Goal: Task Accomplishment & Management: Manage account settings

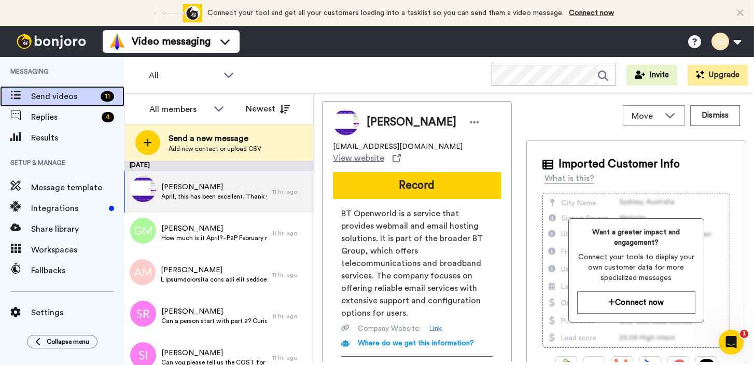
click at [90, 94] on span "Send videos" at bounding box center [63, 96] width 65 height 12
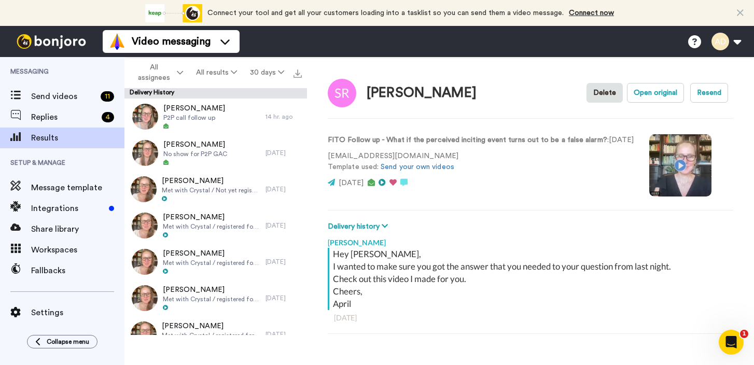
type textarea "x"
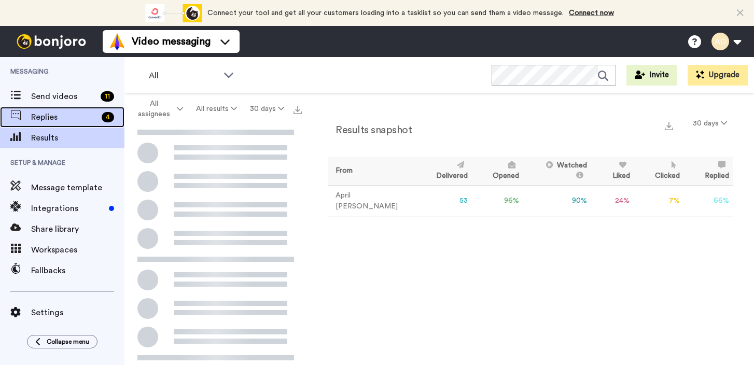
click at [77, 117] on span "Replies" at bounding box center [64, 117] width 66 height 12
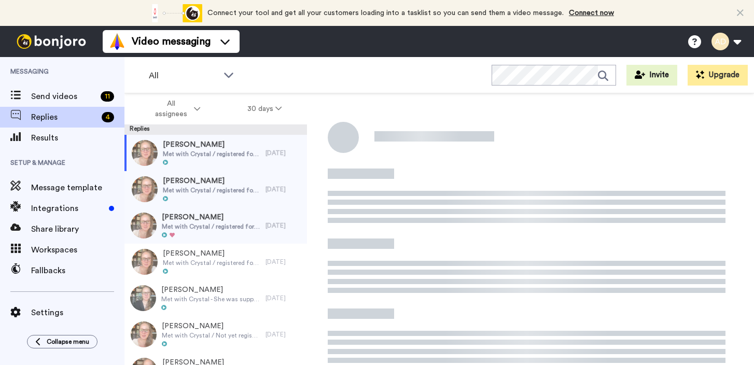
scroll to position [36, 0]
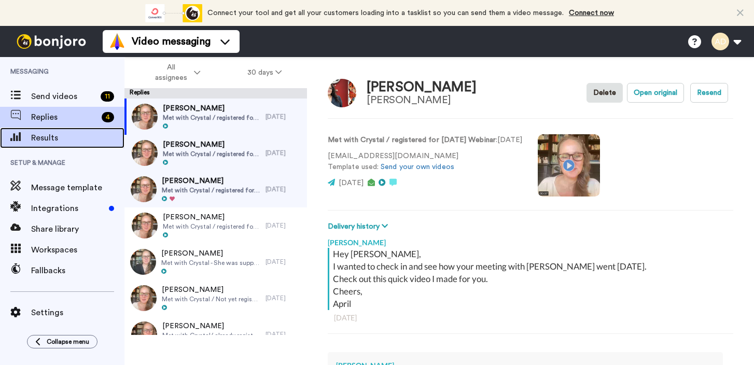
click at [66, 137] on span "Results" at bounding box center [77, 138] width 93 height 12
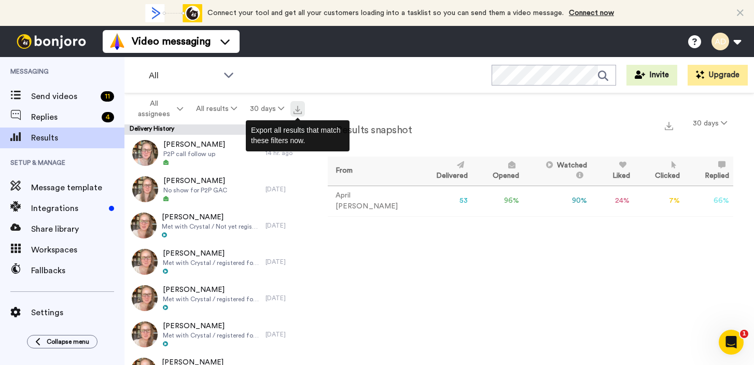
click at [297, 112] on img at bounding box center [298, 110] width 8 height 8
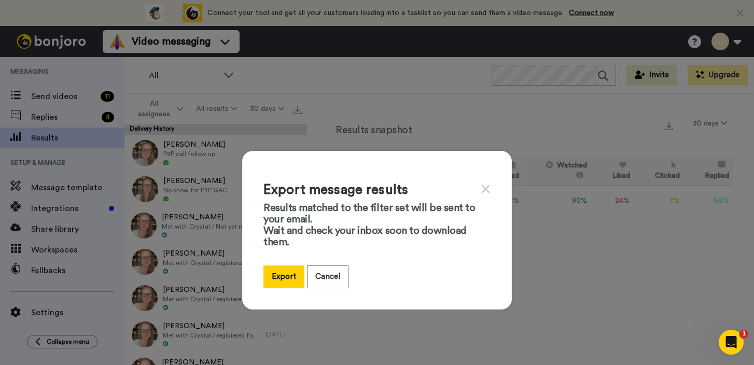
click at [483, 191] on icon at bounding box center [486, 189] width 10 height 13
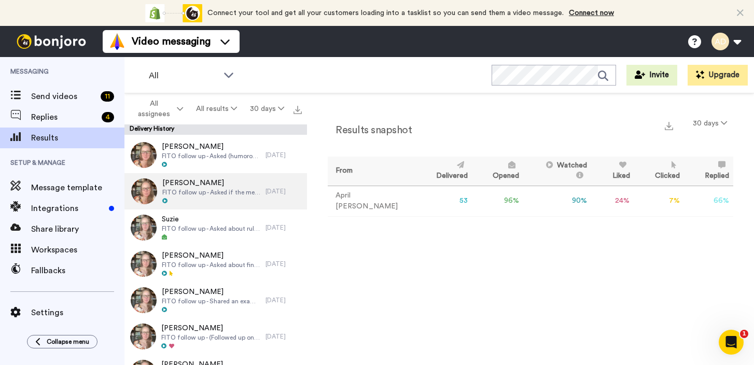
scroll to position [1688, 0]
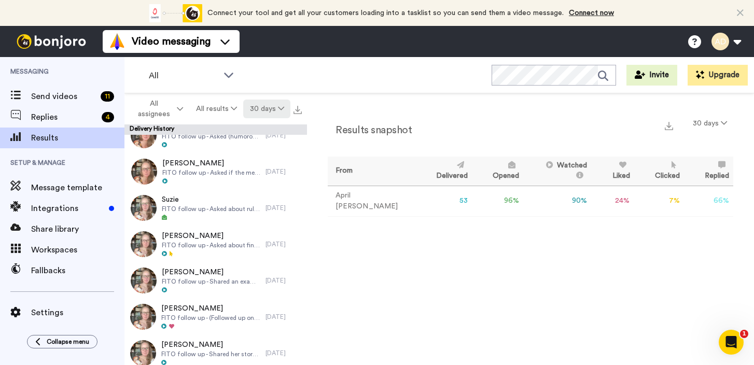
click at [273, 113] on button "30 days" at bounding box center [266, 109] width 47 height 19
click at [367, 108] on div "Results snapshot 30 days From Delivered Opened Watched Liked Clicked Replied Fa…" at bounding box center [530, 231] width 447 height 277
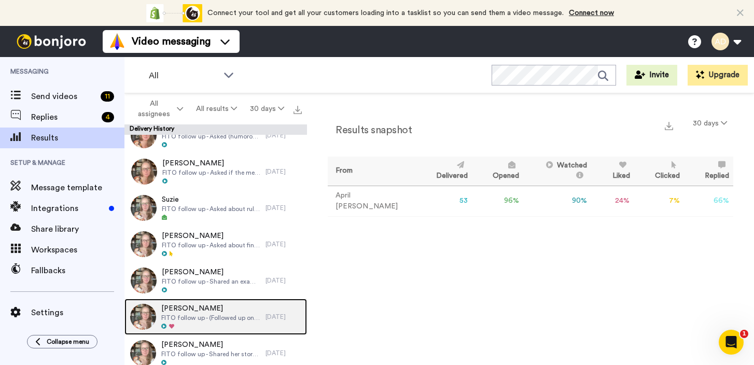
click at [234, 317] on span "FITO follow up - (Followed up on Lori’s question) - Asked if it’s too early to …" at bounding box center [210, 318] width 99 height 8
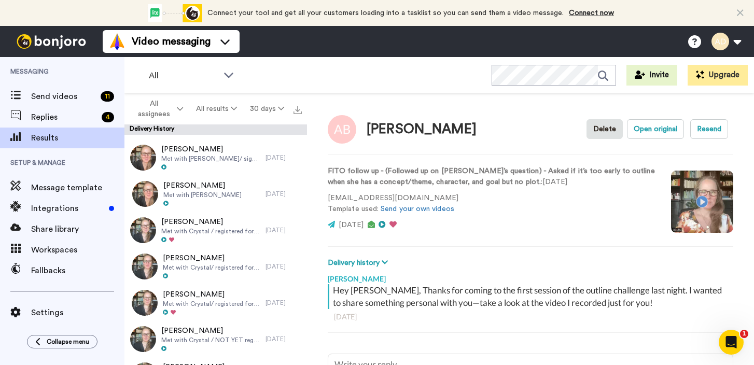
scroll to position [613, 0]
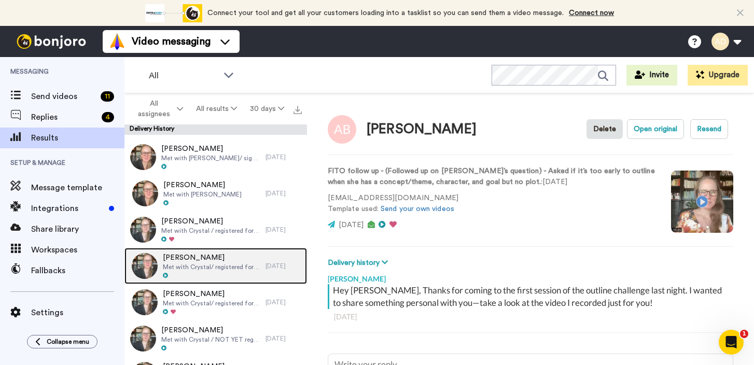
click at [229, 263] on span "Met with Crystal/ registered for [DATE] Webinar" at bounding box center [212, 267] width 98 height 8
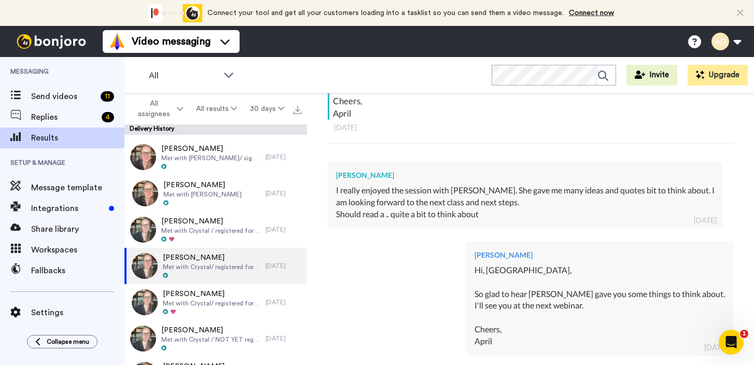
scroll to position [223, 0]
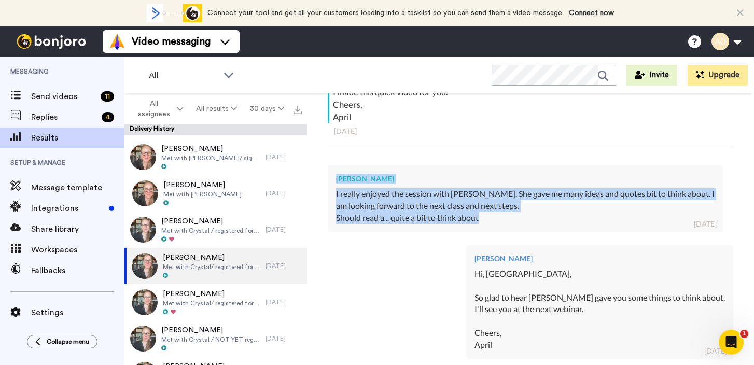
drag, startPoint x: 468, startPoint y: 216, endPoint x: 324, endPoint y: 179, distance: 148.9
click at [324, 179] on div "Charlotte Johnson Salesloft Delete Open original Resend Met with Crystal/ regis…" at bounding box center [530, 231] width 447 height 277
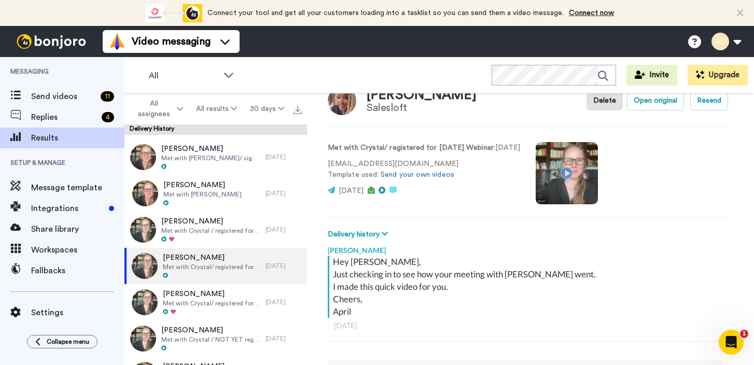
scroll to position [21, 0]
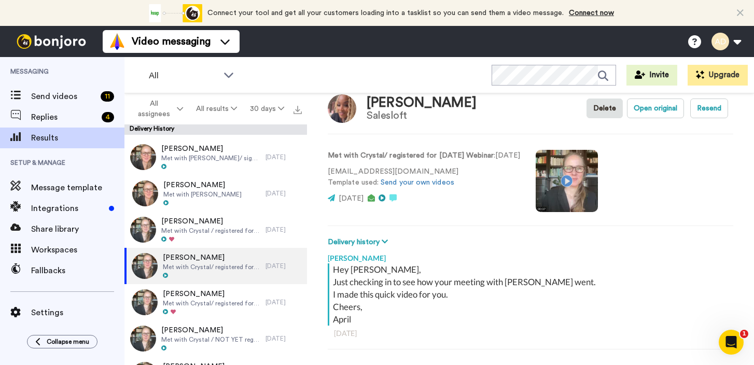
copy div "Charlotte Johnson I really enjoyed the session with Crystal. She gave me many i…"
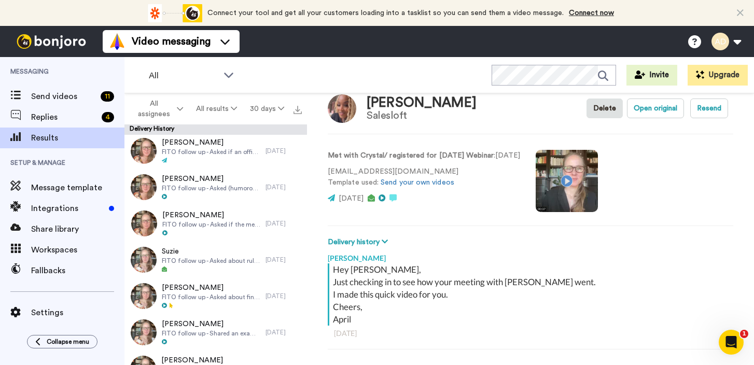
scroll to position [1688, 0]
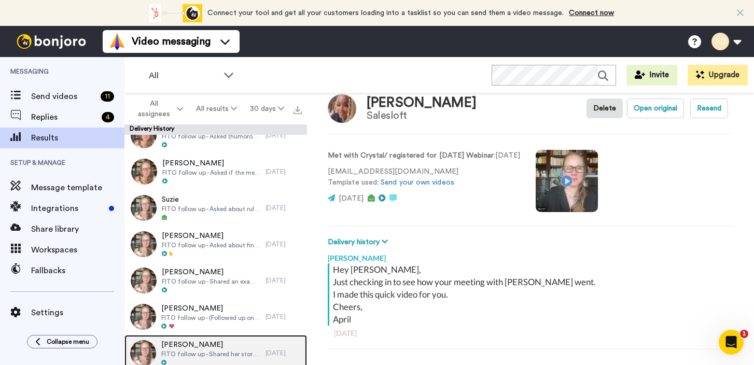
click at [213, 354] on span "FITO follow up - Shared her story status (“have the beginning and end, missing …" at bounding box center [210, 354] width 99 height 8
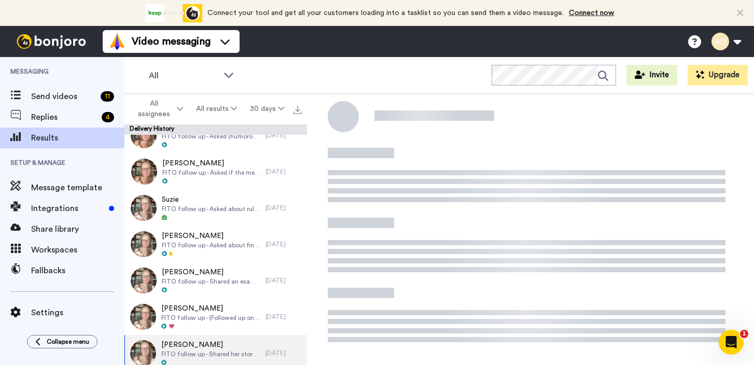
type textarea "x"
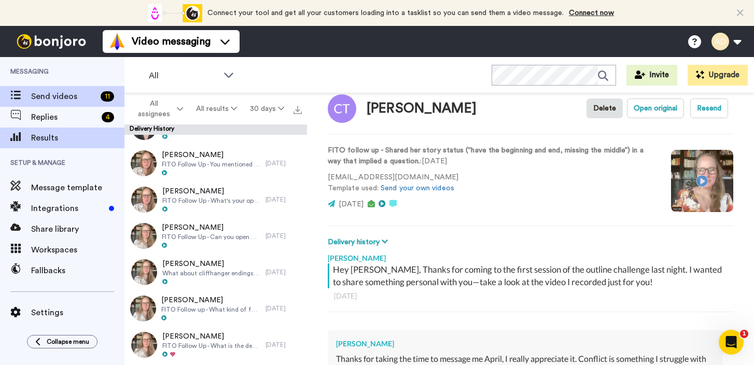
scroll to position [1039, 0]
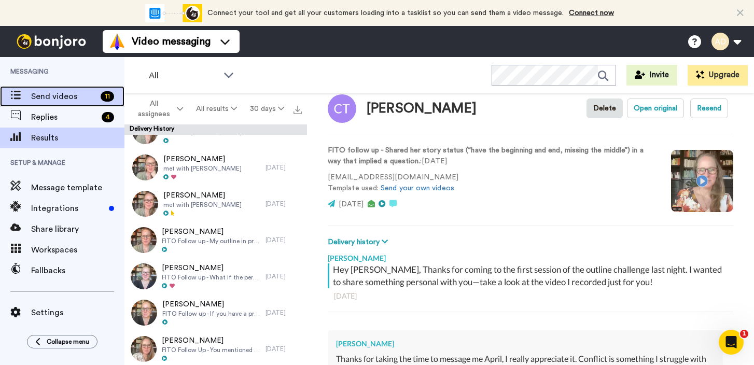
click at [61, 89] on div "Send videos 11" at bounding box center [62, 96] width 125 height 21
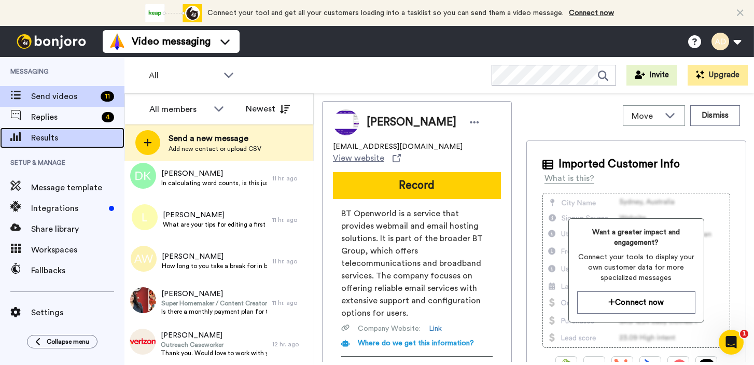
click at [53, 139] on span "Results" at bounding box center [77, 138] width 93 height 12
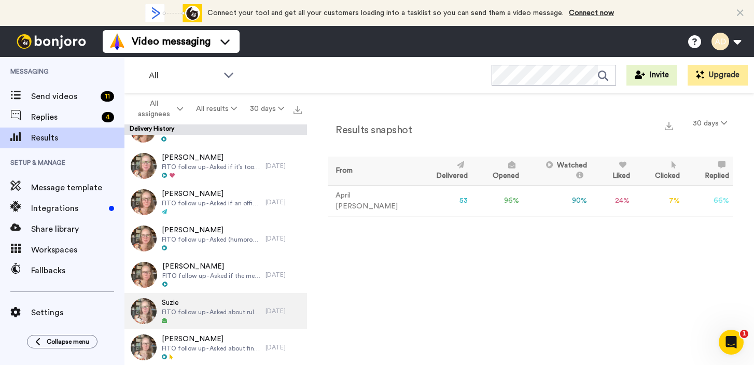
scroll to position [1688, 0]
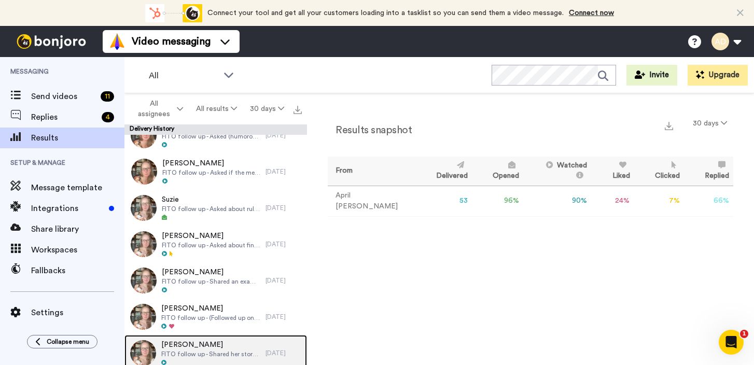
click at [228, 346] on span "[PERSON_NAME]" at bounding box center [210, 345] width 99 height 10
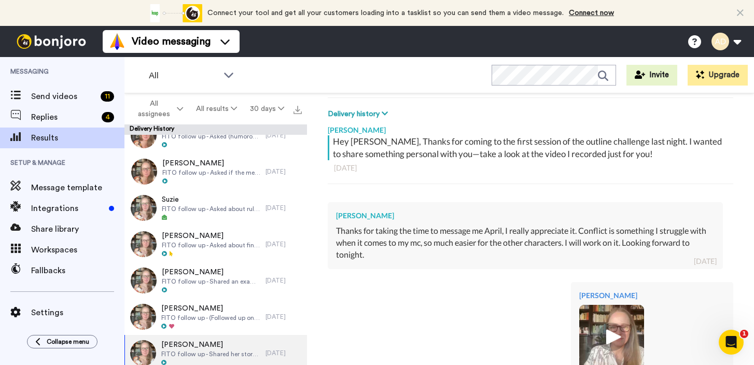
scroll to position [105, 0]
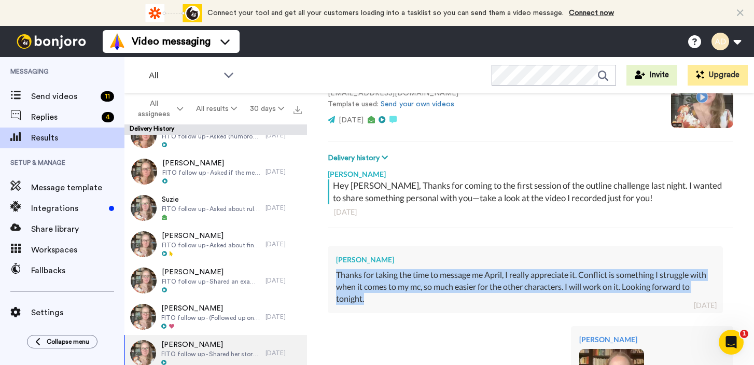
drag, startPoint x: 382, startPoint y: 299, endPoint x: 329, endPoint y: 265, distance: 63.5
click at [329, 265] on div "Cherida Trott Thanks for taking the time to message me April, I really apprecia…" at bounding box center [525, 279] width 395 height 67
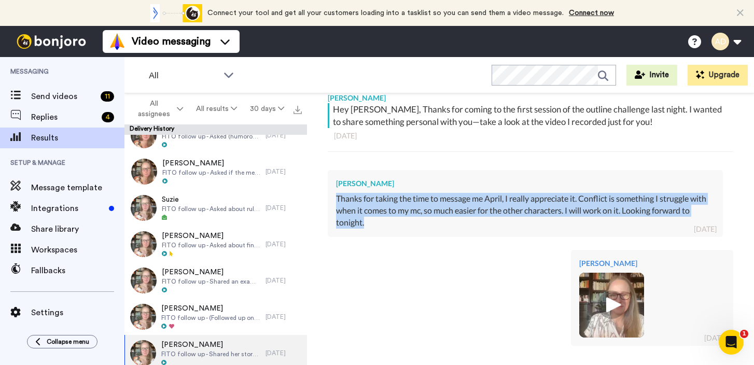
scroll to position [259, 0]
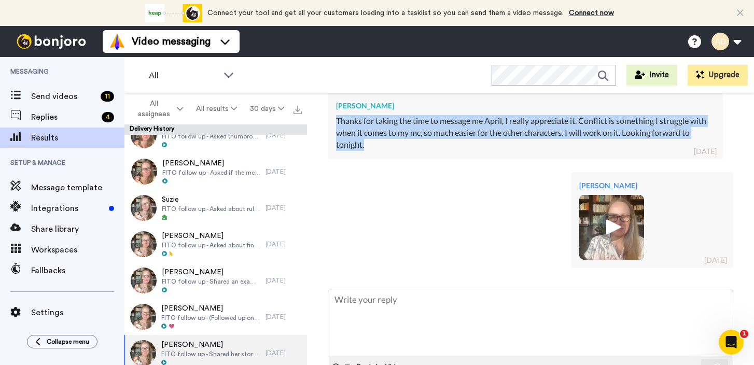
copy div "Thanks for taking the time to message me April, I really appreciate it. Conflic…"
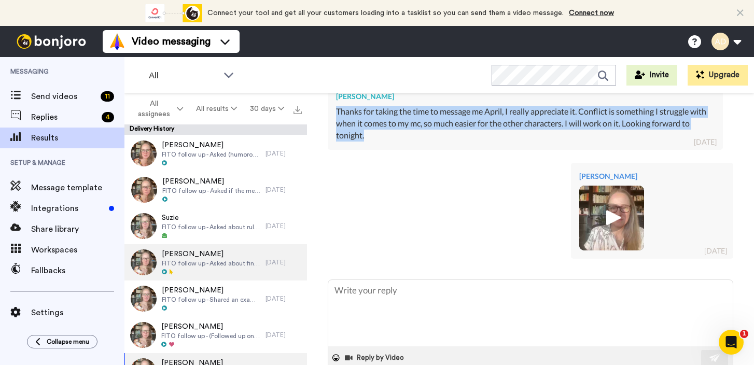
scroll to position [1688, 0]
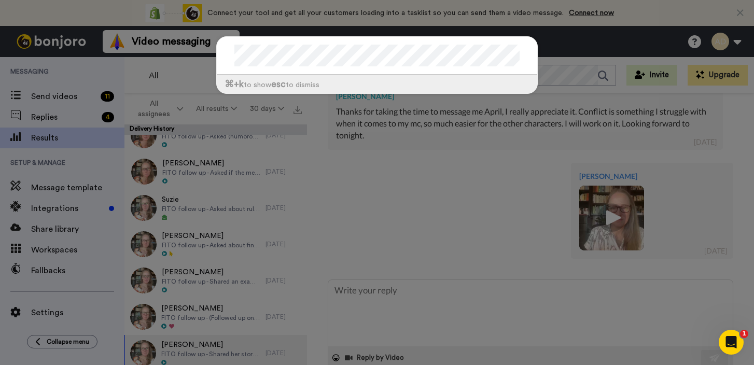
click at [571, 54] on div "⌘ +k to show esc to dismiss" at bounding box center [377, 182] width 754 height 365
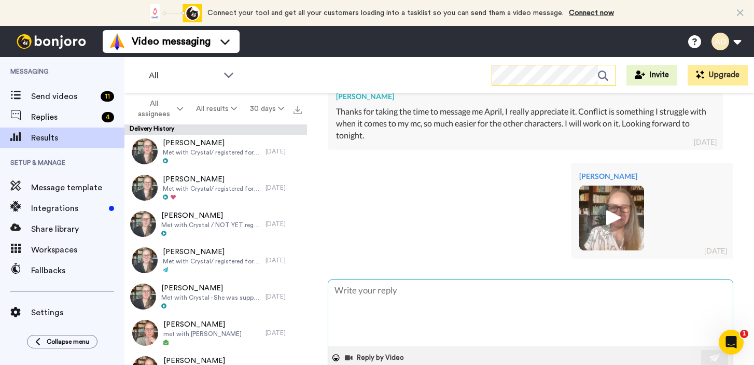
scroll to position [777, 0]
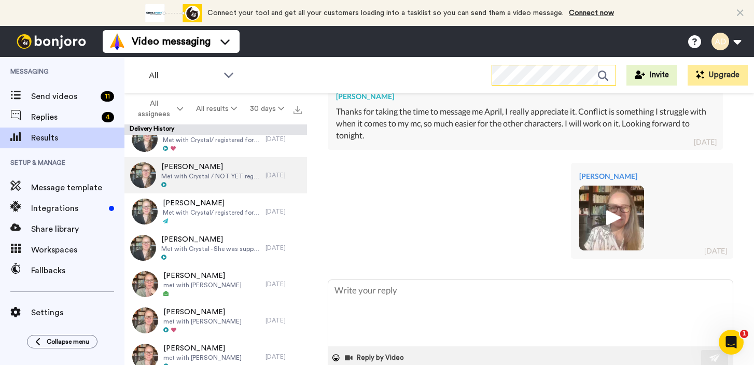
type textarea "x"
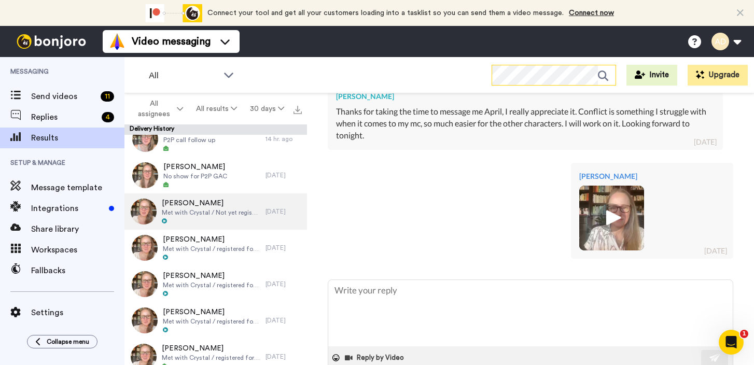
scroll to position [0, 0]
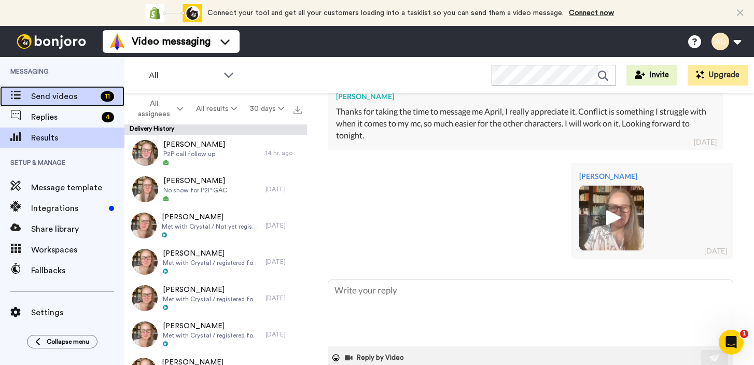
click at [65, 96] on span "Send videos" at bounding box center [63, 96] width 65 height 12
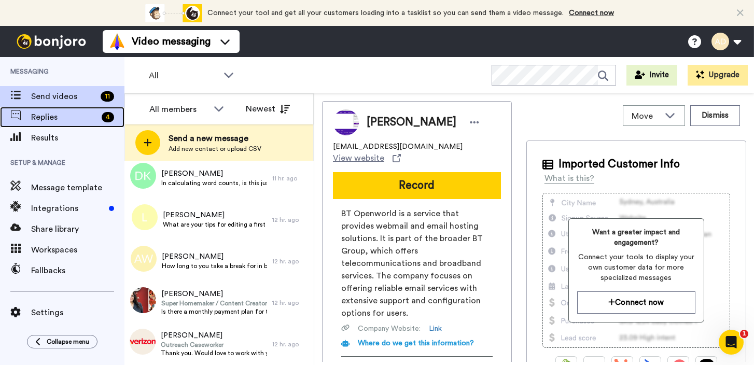
click at [68, 119] on span "Replies" at bounding box center [64, 117] width 66 height 12
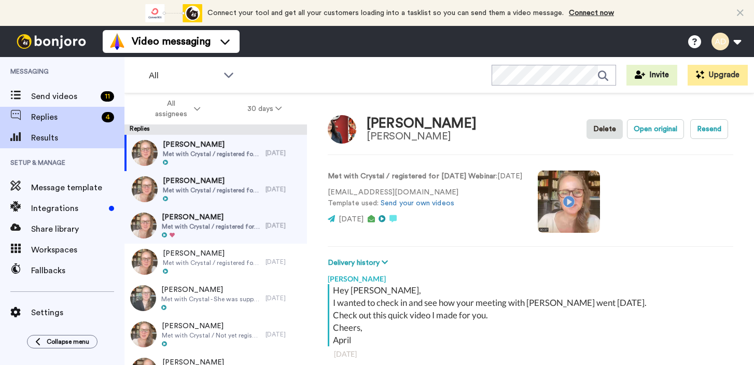
scroll to position [36, 0]
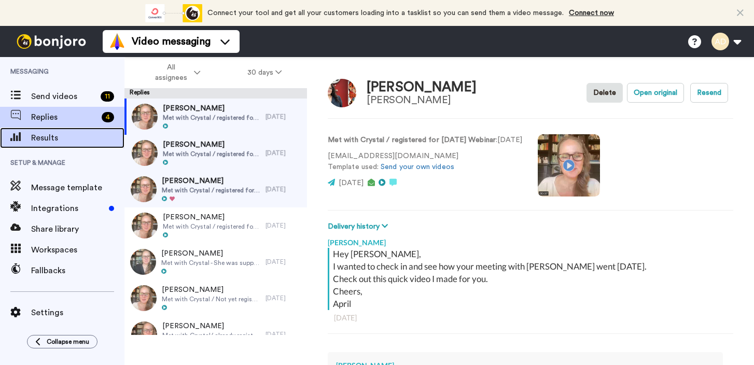
click at [72, 141] on span "Results" at bounding box center [77, 138] width 93 height 12
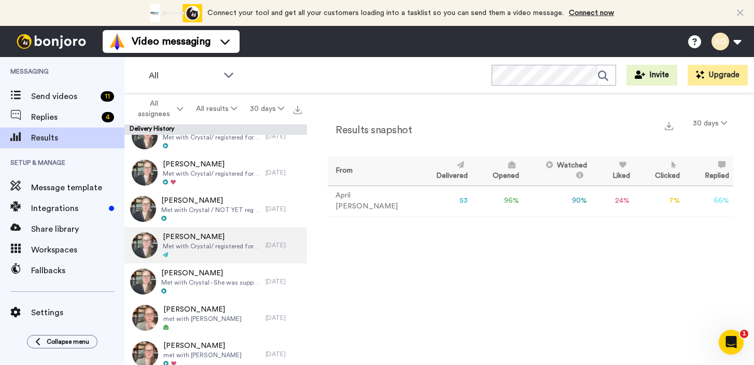
scroll to position [753, 0]
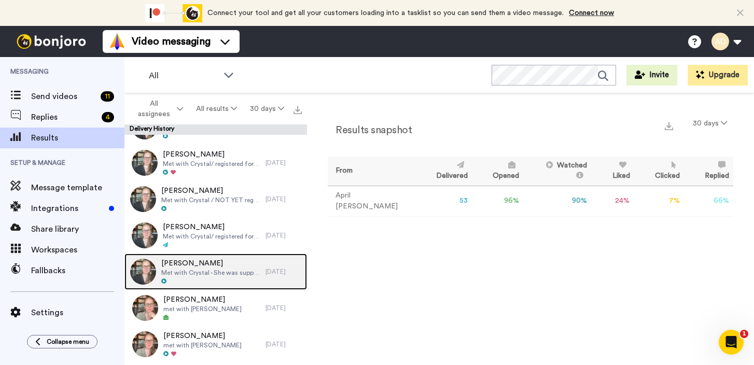
click at [249, 269] on span "Met with Crystal - She was supposed to have the FITO call with you but switched…" at bounding box center [210, 273] width 99 height 8
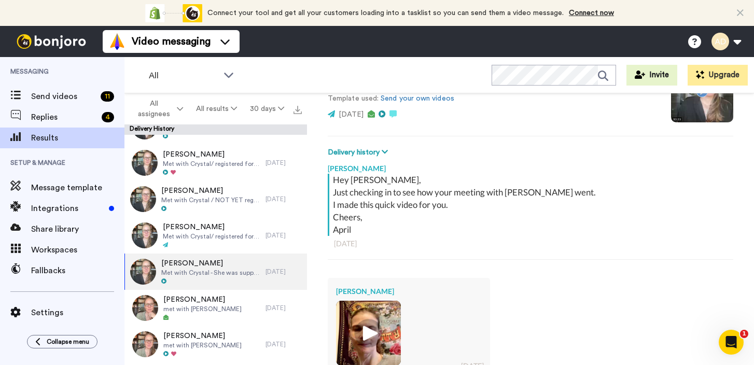
scroll to position [279, 0]
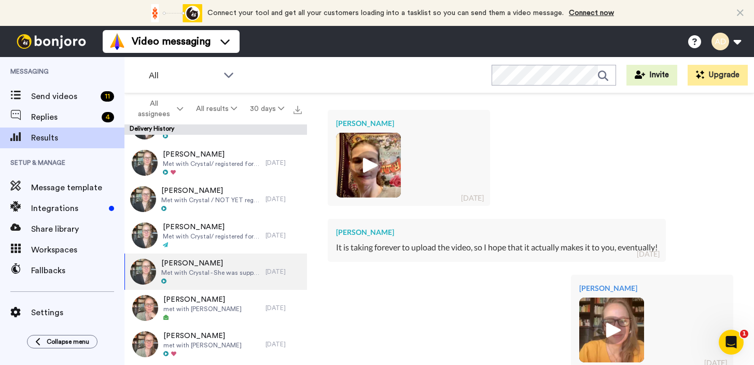
click at [363, 163] on img at bounding box center [368, 165] width 29 height 29
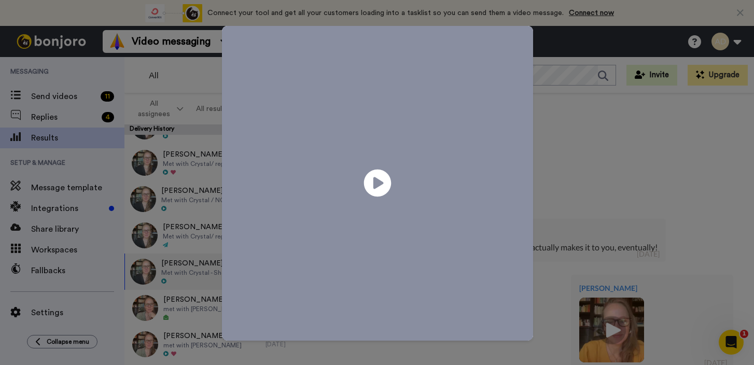
click at [378, 185] on icon at bounding box center [377, 183] width 27 height 27
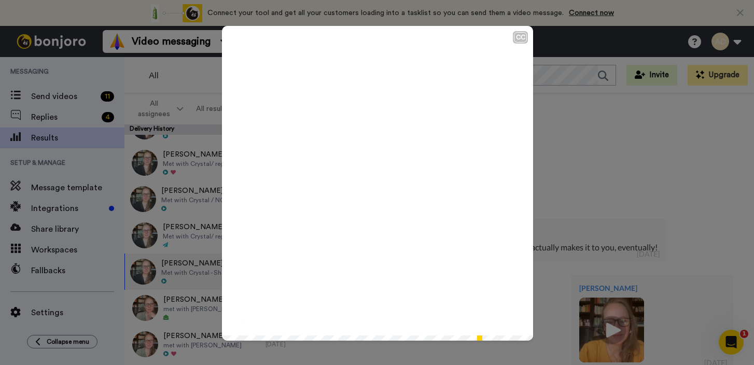
click at [557, 42] on div "CC Play/Pause 1:00 / 1:00" at bounding box center [377, 182] width 754 height 365
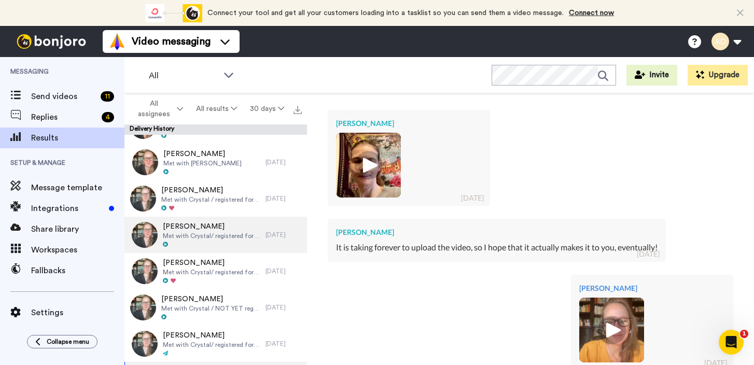
scroll to position [645, 0]
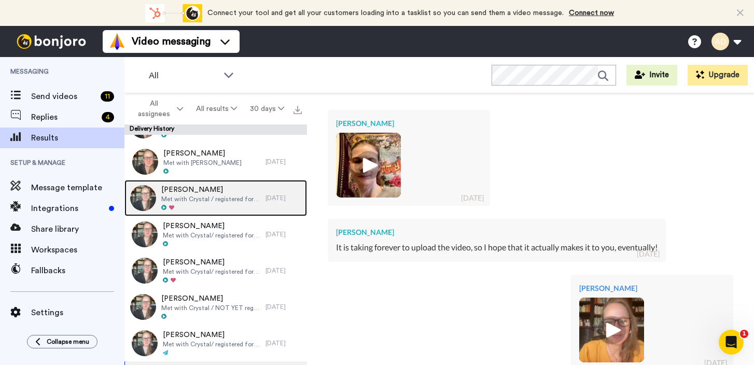
click at [243, 204] on div at bounding box center [210, 207] width 99 height 7
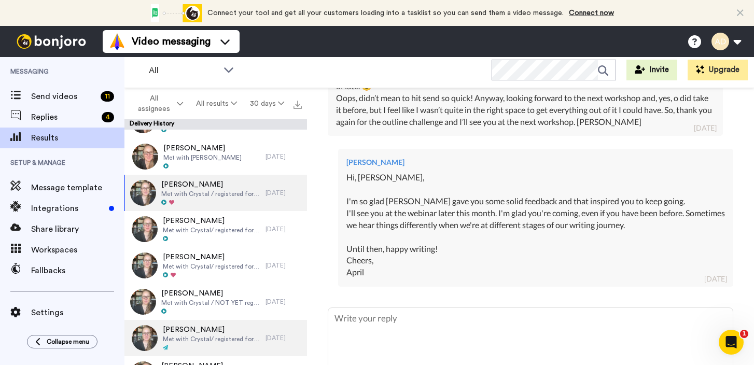
scroll to position [364, 0]
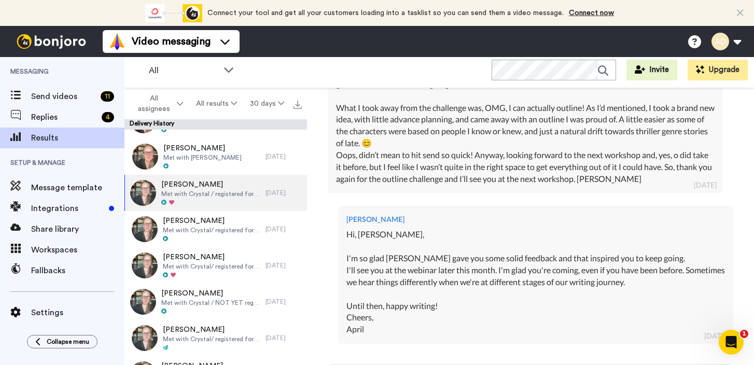
type textarea "x"
